Goal: Information Seeking & Learning: Learn about a topic

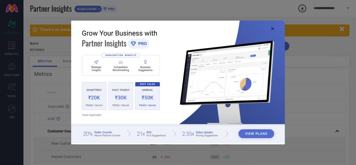
click at [272, 29] on icon at bounding box center [272, 28] width 3 height 3
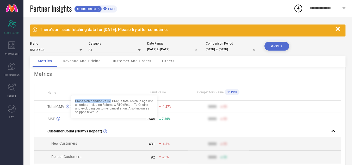
drag, startPoint x: 75, startPoint y: 100, endPoint x: 110, endPoint y: 101, distance: 34.4
click at [110, 101] on div "Gross Merchandise Value, GMV, is total revenue against all orders including Ret…" at bounding box center [114, 106] width 78 height 15
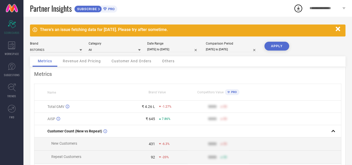
select select "6"
select select "2025"
select select "7"
select select "2025"
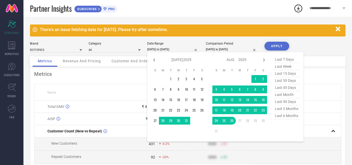
click at [156, 49] on input "[DATE] to [DATE]" at bounding box center [173, 49] width 52 height 5
click at [136, 77] on div "Metrics" at bounding box center [187, 74] width 307 height 6
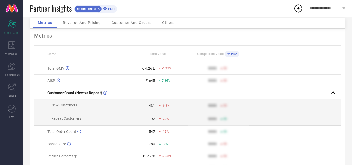
scroll to position [20, 0]
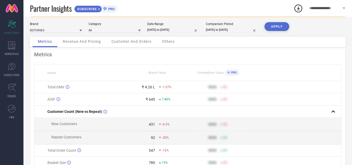
click at [92, 44] on div "Revenue And Pricing" at bounding box center [82, 42] width 48 height 10
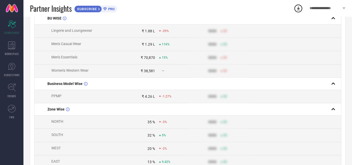
scroll to position [28, 0]
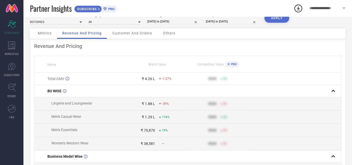
click at [135, 37] on div "Customer And Orders" at bounding box center [132, 33] width 50 height 10
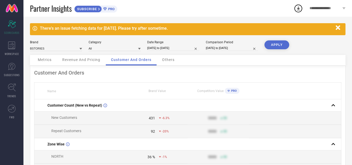
scroll to position [0, 0]
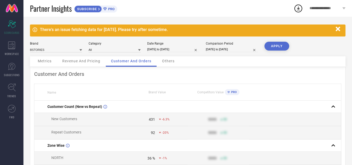
click at [164, 60] on span "Others" at bounding box center [168, 61] width 12 height 4
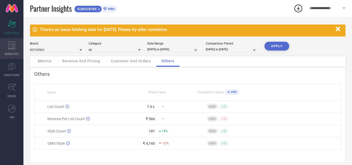
click at [15, 48] on icon at bounding box center [11, 45] width 7 height 8
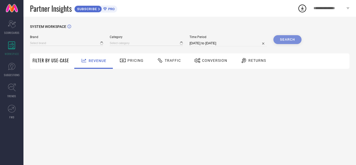
type input "BSTORIES"
type input "All"
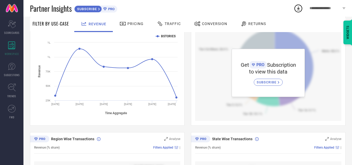
scroll to position [135, 0]
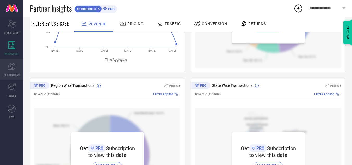
click at [9, 67] on icon at bounding box center [12, 66] width 8 height 8
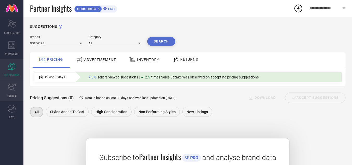
click at [7, 88] on link "TRENDS" at bounding box center [11, 90] width 23 height 21
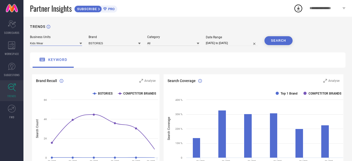
click at [74, 44] on input at bounding box center [56, 42] width 52 height 5
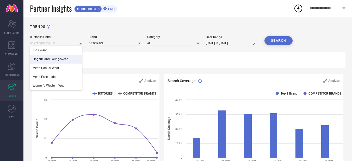
click at [75, 59] on div "Lingerie and Loungewear" at bounding box center [56, 59] width 52 height 9
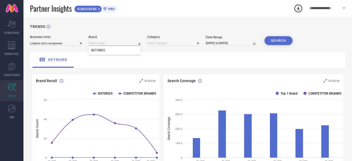
click at [114, 44] on input at bounding box center [115, 42] width 52 height 5
click at [112, 55] on div "BSTORIES" at bounding box center [115, 50] width 52 height 9
click at [152, 44] on input at bounding box center [173, 42] width 52 height 5
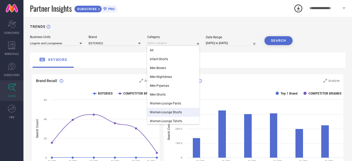
click at [172, 111] on span "Women-Lounge Shorts" at bounding box center [166, 112] width 32 height 4
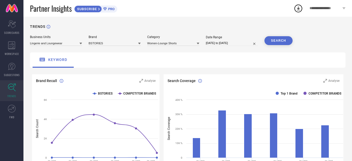
click at [273, 43] on button "SEARCH" at bounding box center [278, 40] width 28 height 9
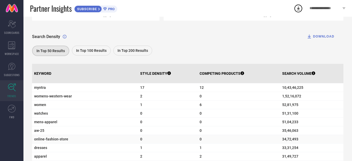
scroll to position [156, 0]
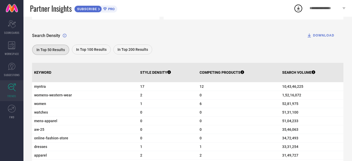
click at [123, 48] on span "In Top 200 Results" at bounding box center [132, 49] width 30 height 4
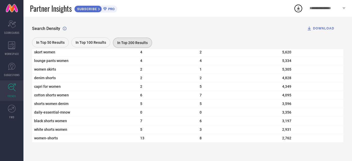
scroll to position [0, 0]
